Goal: Book appointment/travel/reservation

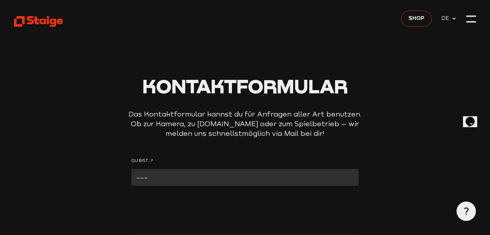
click at [424, 26] on link "Shop" at bounding box center [416, 19] width 31 height 16
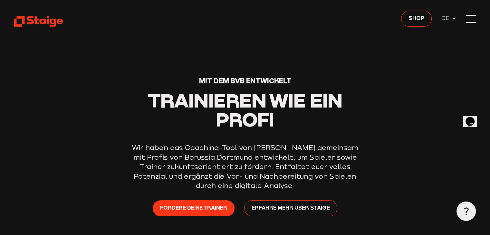
click at [473, 17] on div at bounding box center [471, 19] width 10 height 10
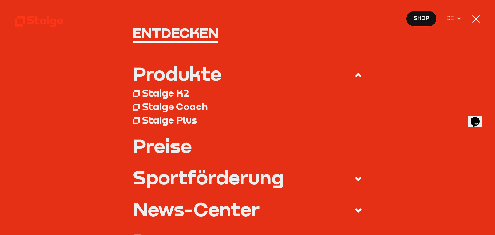
scroll to position [32, 0]
click at [195, 105] on div "Staige Coach" at bounding box center [175, 106] width 66 height 12
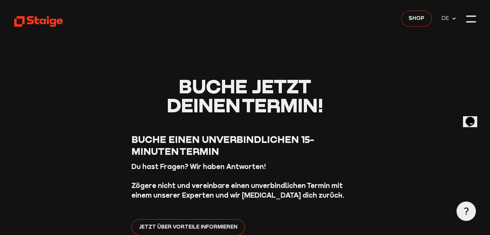
click at [414, 13] on link "Shop" at bounding box center [416, 19] width 31 height 16
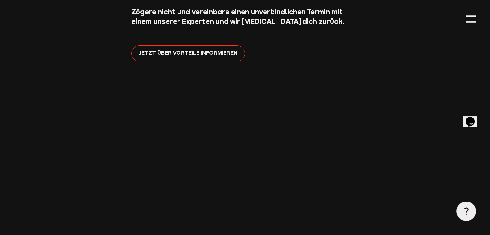
scroll to position [174, 0]
click at [466, 117] on div "Opens Chat This icon Opens the chat window." at bounding box center [470, 122] width 10 height 10
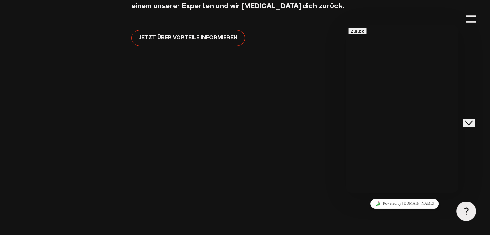
scroll to position [192, 0]
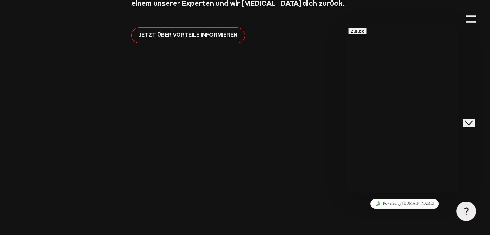
click at [466, 119] on div "Close Chat This icon closes the chat window." at bounding box center [469, 123] width 8 height 8
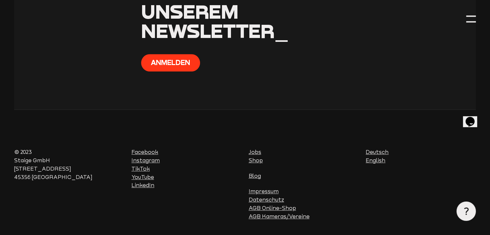
scroll to position [617, 0]
